Goal: Task Accomplishment & Management: Manage account settings

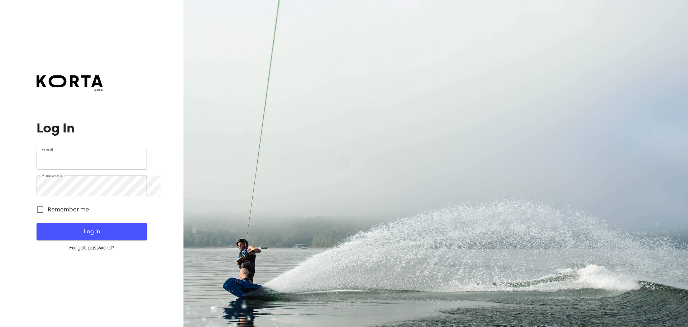
type input "[EMAIL_ADDRESS][DOMAIN_NAME]"
click at [95, 234] on span "Log In" at bounding box center [91, 231] width 87 height 9
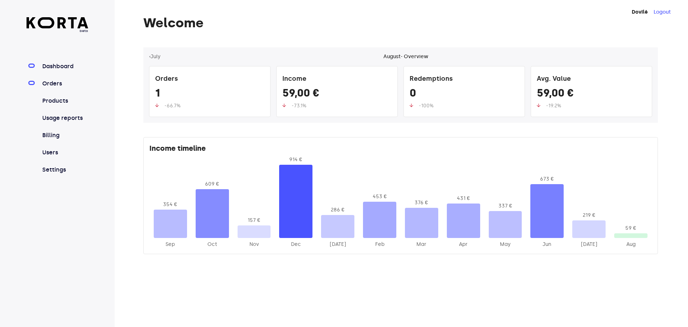
click at [74, 88] on link "Orders" at bounding box center [65, 83] width 48 height 9
